Goal: Use online tool/utility: Use online tool/utility

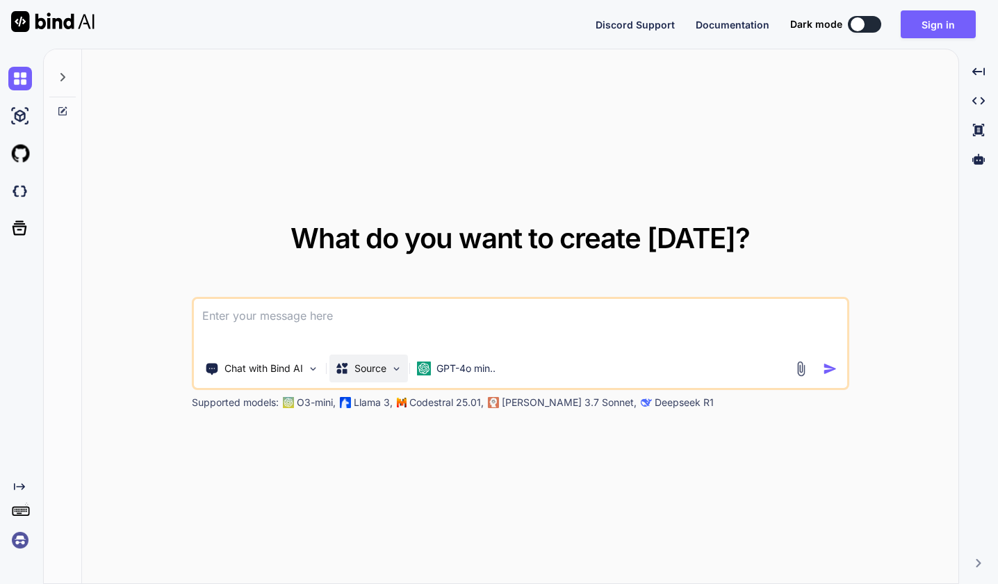
click at [382, 366] on p "Source" at bounding box center [370, 368] width 32 height 14
type textarea "x"
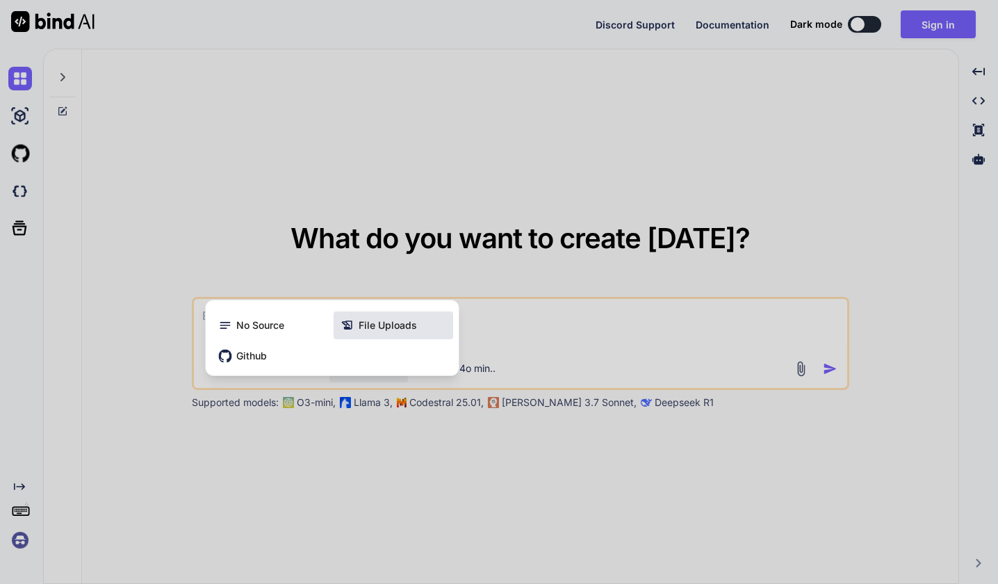
click at [379, 327] on span "File Uploads" at bounding box center [388, 325] width 58 height 14
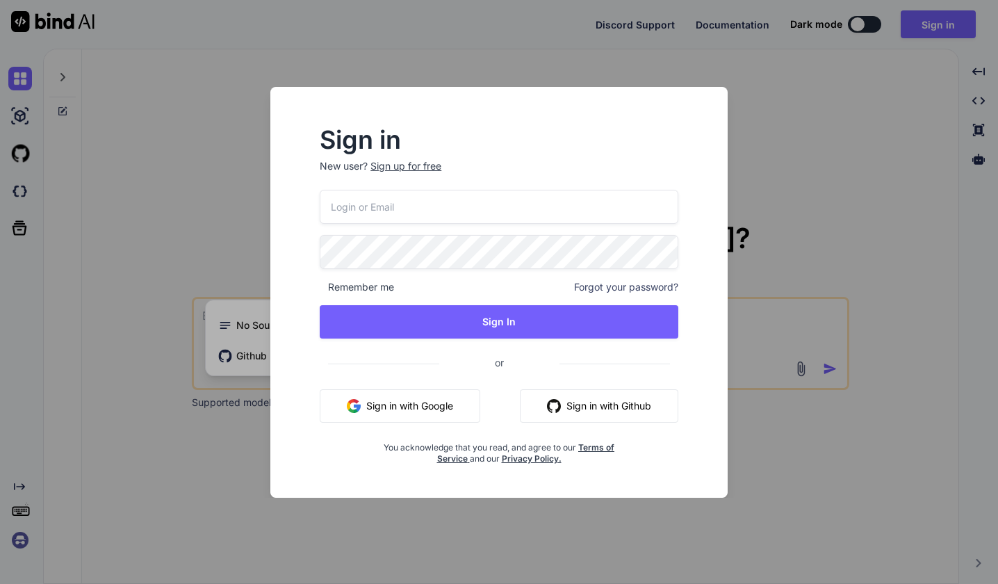
click at [429, 407] on button "Sign in with Google" at bounding box center [400, 405] width 161 height 33
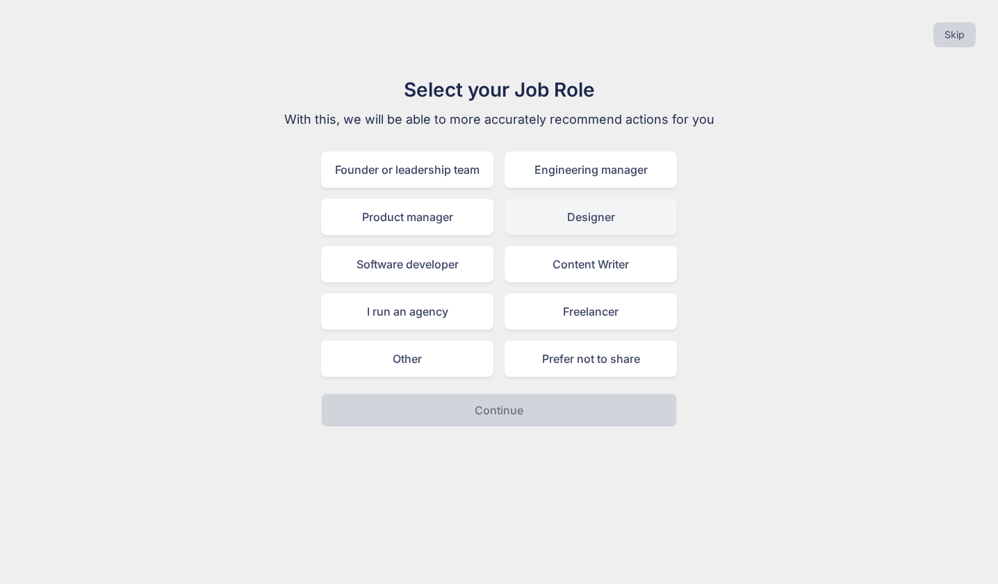
click at [520, 211] on div "Designer" at bounding box center [590, 217] width 172 height 36
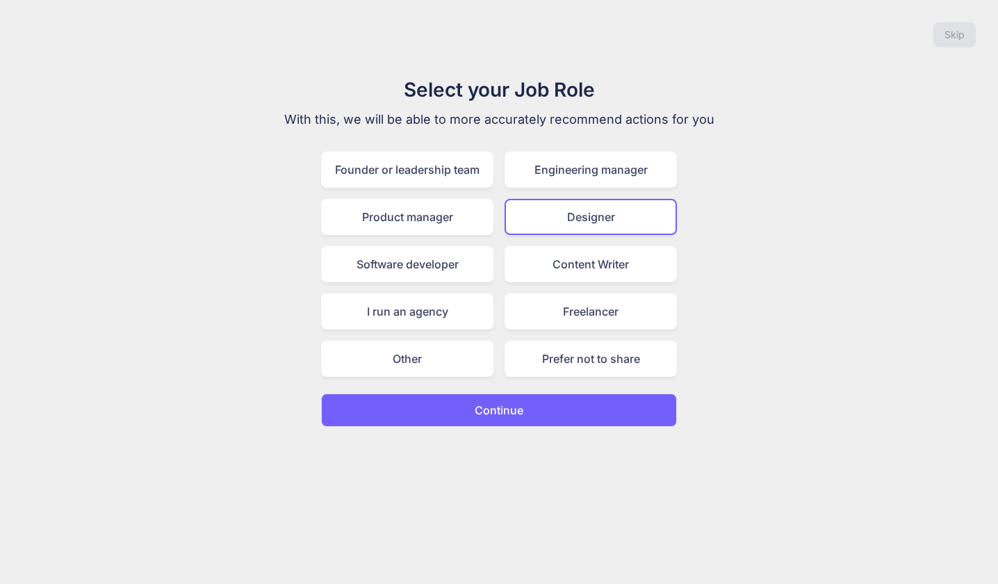
click at [482, 409] on p "Continue" at bounding box center [499, 410] width 49 height 17
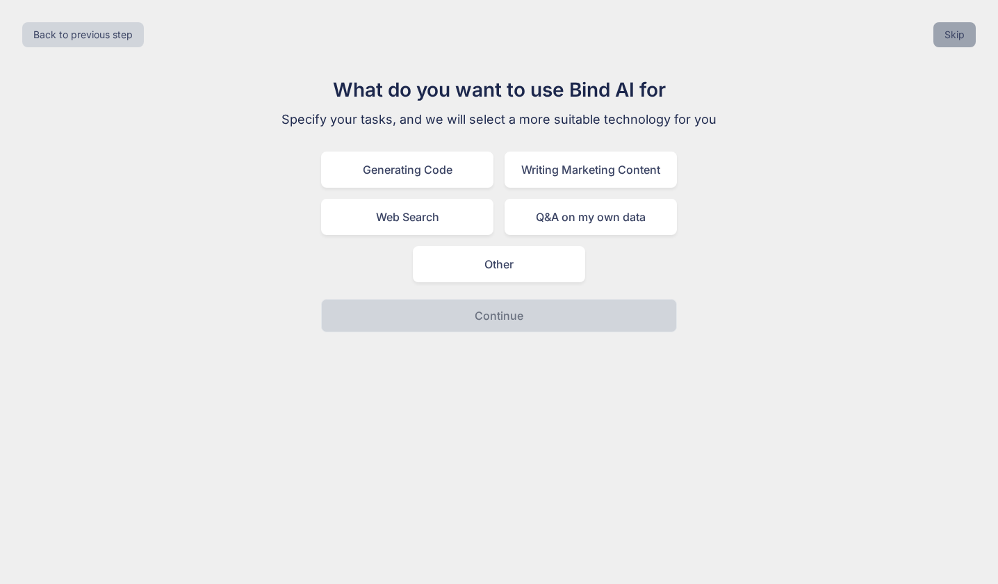
click at [956, 44] on button "Skip" at bounding box center [954, 34] width 42 height 25
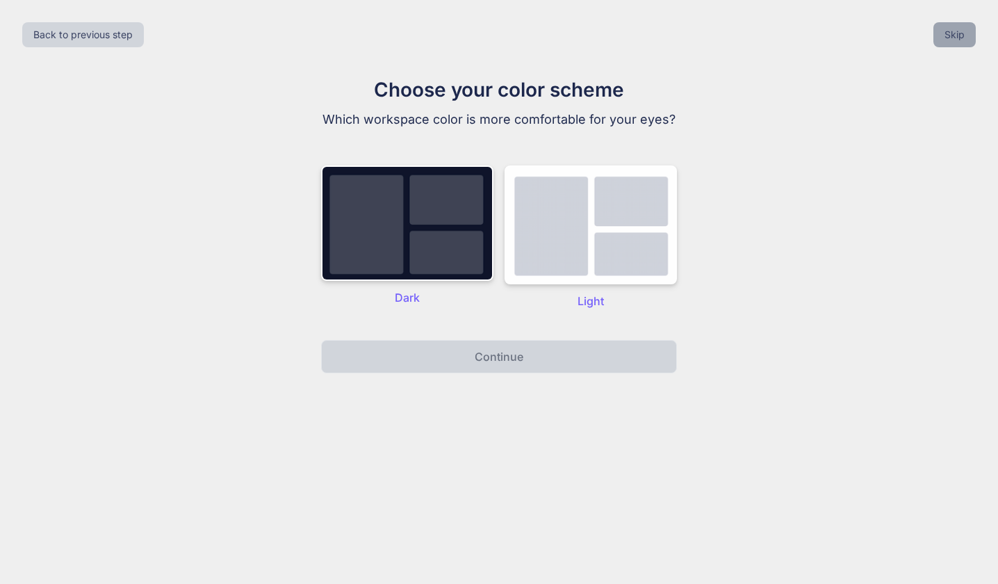
click at [944, 34] on button "Skip" at bounding box center [954, 34] width 42 height 25
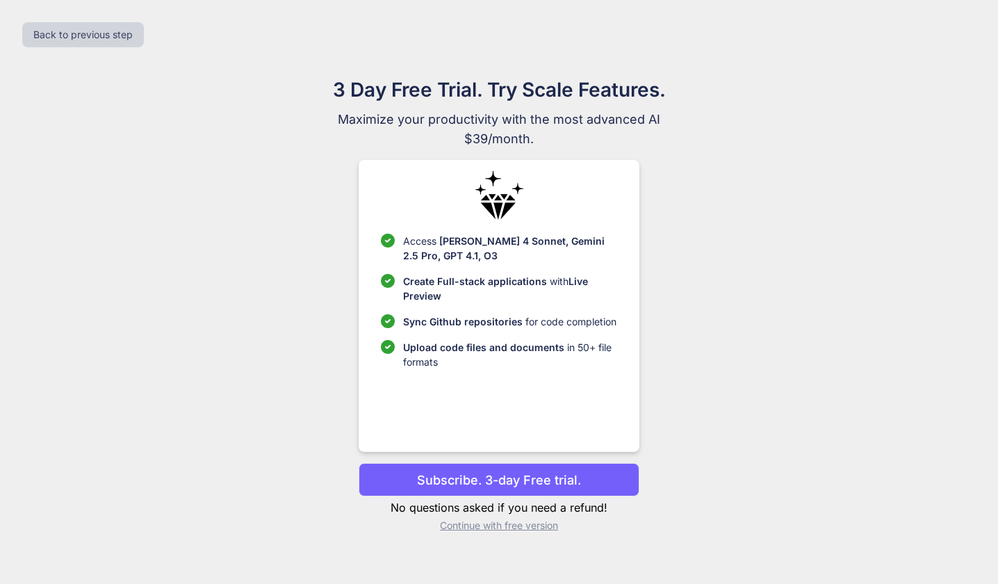
click at [492, 527] on p "Continue with free version" at bounding box center [499, 525] width 280 height 14
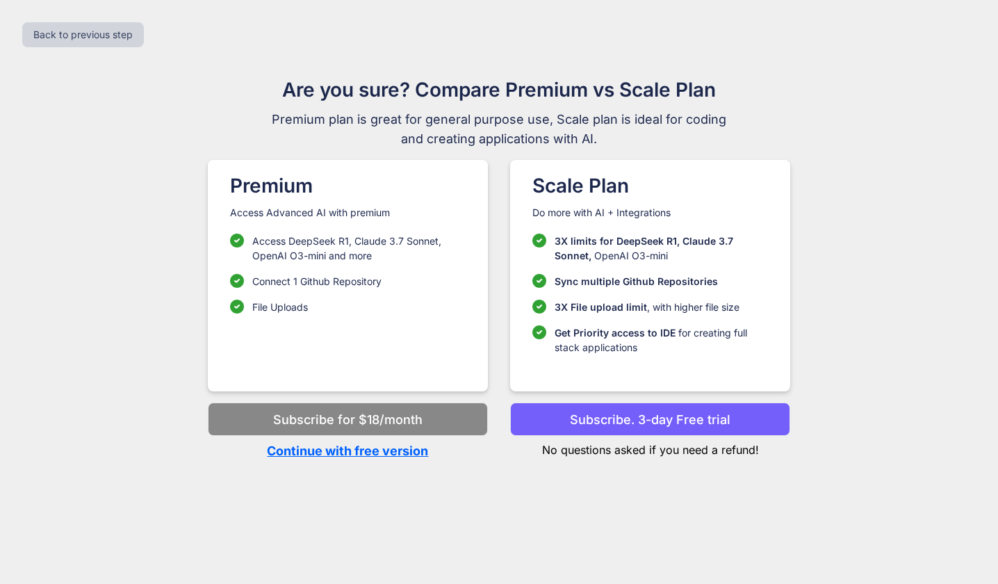
click at [407, 452] on p "Continue with free version" at bounding box center [348, 450] width 280 height 19
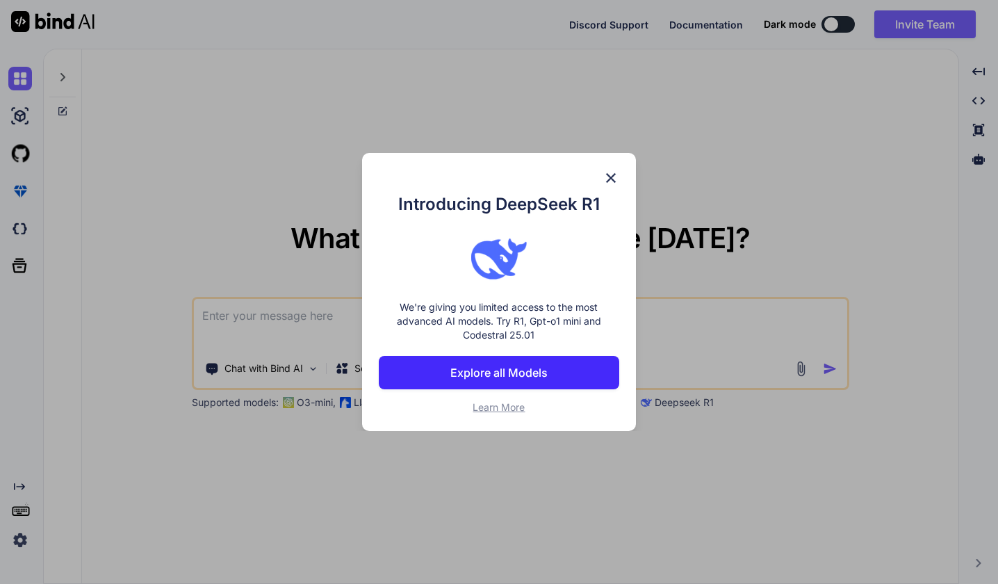
click at [610, 176] on img at bounding box center [610, 178] width 17 height 17
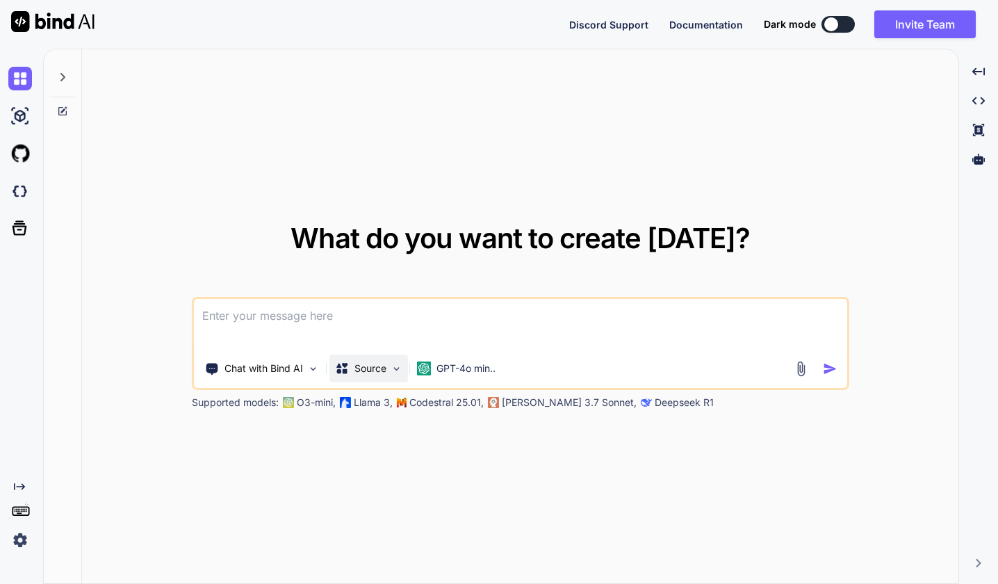
click at [362, 369] on p "Source" at bounding box center [370, 368] width 32 height 14
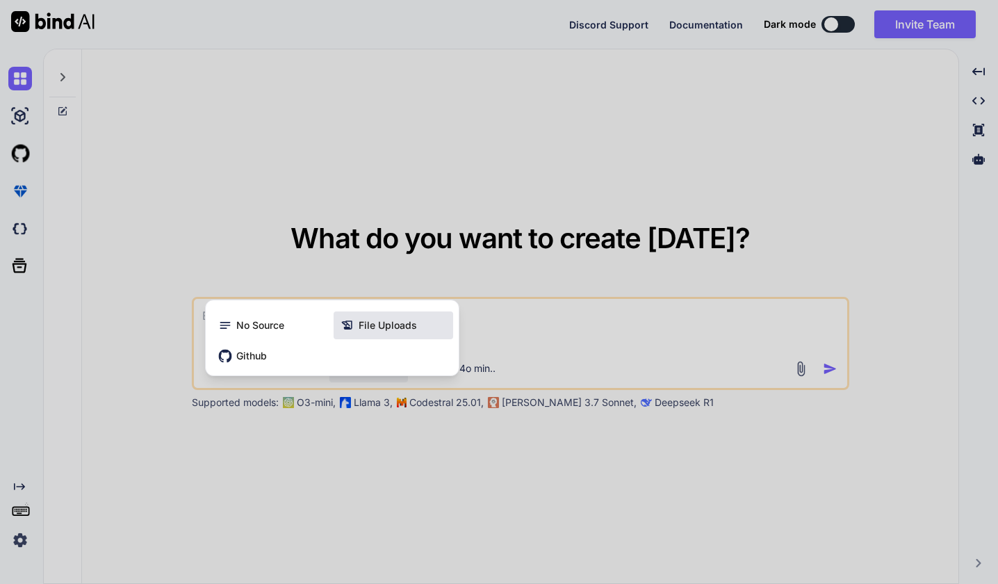
click at [383, 327] on span "File Uploads" at bounding box center [388, 325] width 58 height 14
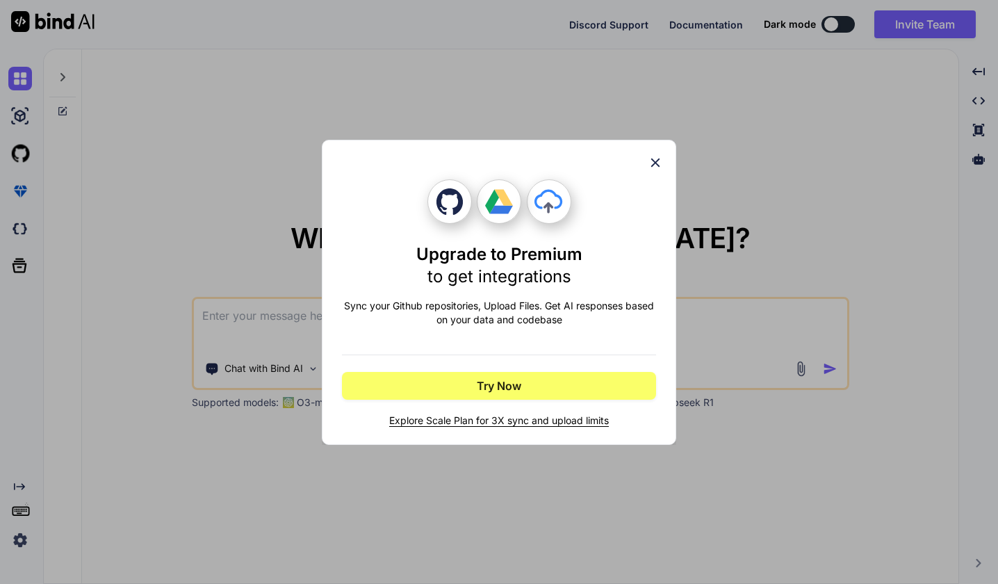
click at [655, 163] on icon at bounding box center [655, 162] width 9 height 9
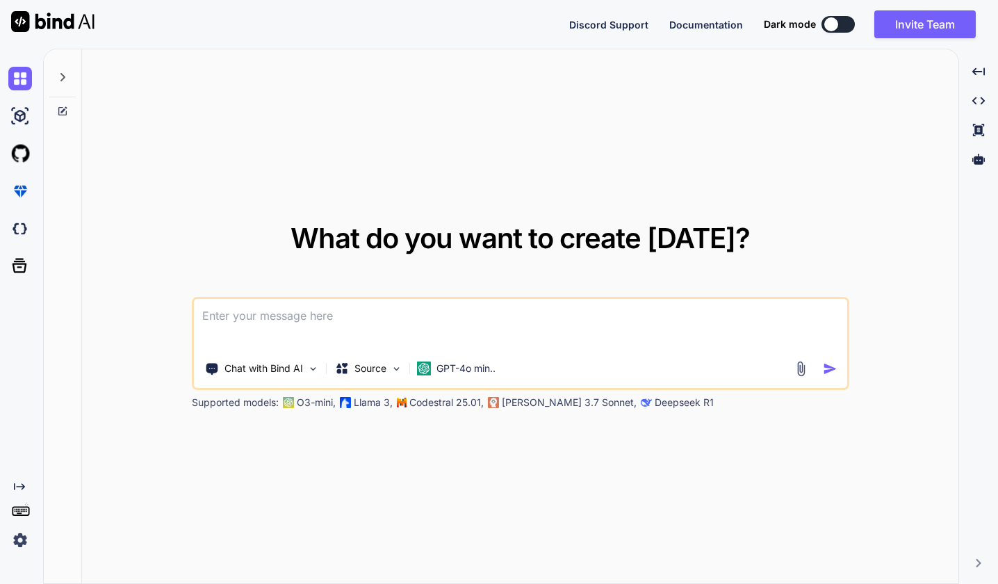
click at [381, 323] on textarea at bounding box center [520, 324] width 653 height 51
click at [339, 318] on textarea at bounding box center [520, 324] width 653 height 51
paste textarea "Create an e-commerce website with a responsive product grid, search and filter …"
type textarea "Create an e-commerce website with a responsive product grid, search and filter …"
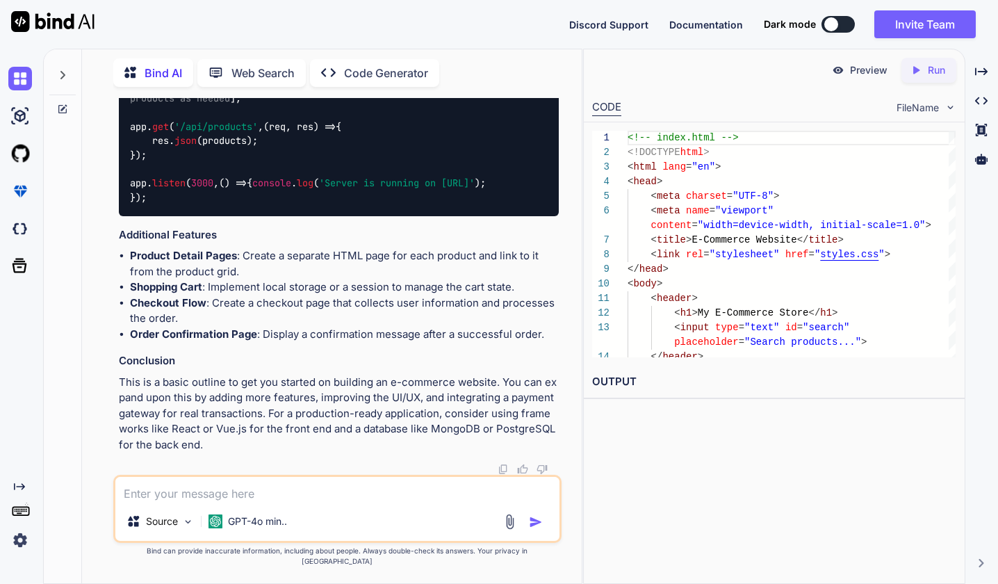
scroll to position [2482, 0]
click at [871, 72] on p "Preview" at bounding box center [869, 70] width 38 height 14
click at [926, 69] on icon "Created with Pixso." at bounding box center [919, 70] width 18 height 13
click at [705, 416] on link "[URL][DOMAIN_NAME]" at bounding box center [648, 414] width 113 height 13
click at [310, 502] on textarea at bounding box center [336, 489] width 443 height 25
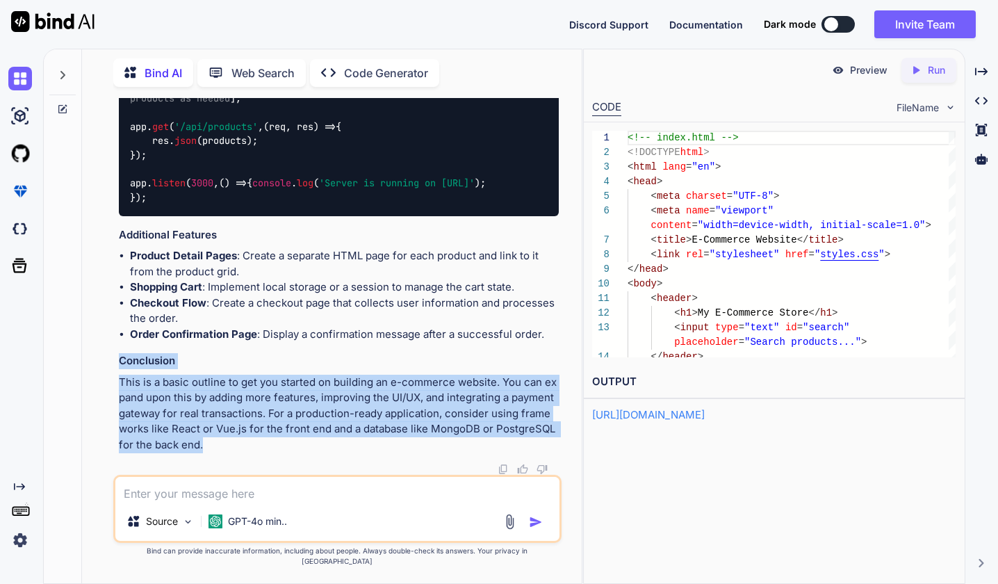
drag, startPoint x: 122, startPoint y: 373, endPoint x: 198, endPoint y: 452, distance: 110.1
copy div "Conclusion This is a basic outline to get you started on building an e-commerce…"
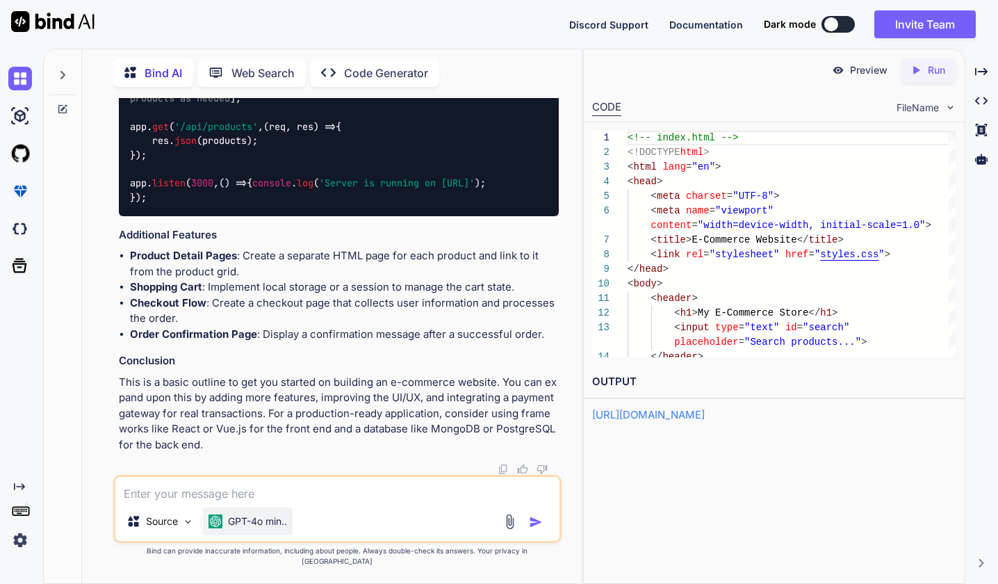
click at [249, 527] on p "GPT-4o min.." at bounding box center [257, 521] width 59 height 14
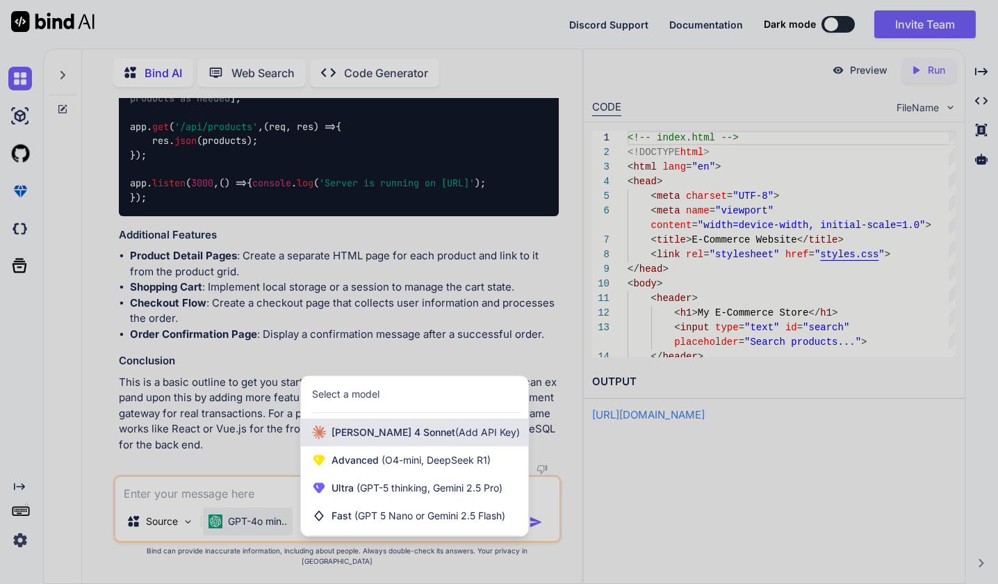
click at [384, 439] on span "[PERSON_NAME] 4 Sonnet (Add API Key)" at bounding box center [425, 432] width 188 height 14
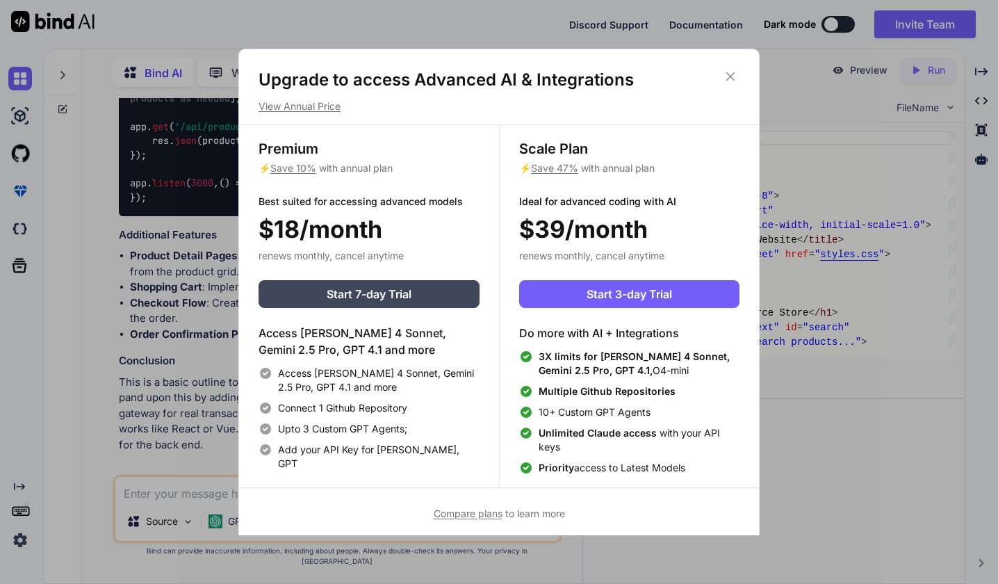
click at [730, 69] on icon at bounding box center [730, 76] width 15 height 15
